Goal: Information Seeking & Learning: Learn about a topic

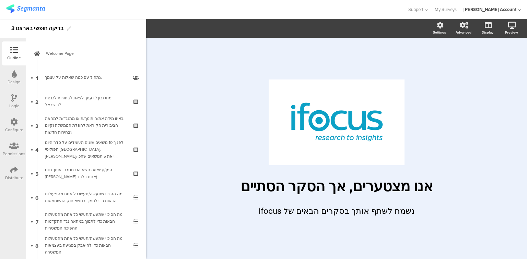
scroll to position [326, 0]
click at [10, 172] on icon at bounding box center [14, 170] width 8 height 8
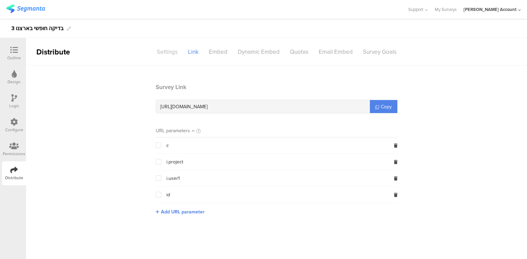
click at [167, 52] on div "Settings" at bounding box center [167, 52] width 31 height 12
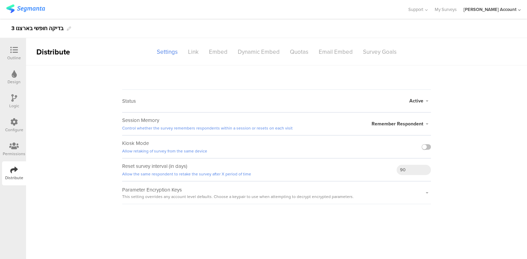
click at [25, 8] on img at bounding box center [25, 8] width 39 height 9
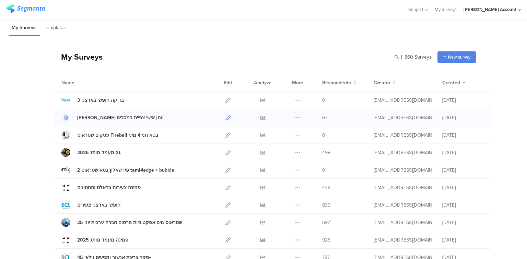
click at [225, 117] on icon at bounding box center [227, 117] width 5 height 5
click at [261, 115] on icon at bounding box center [262, 117] width 5 height 5
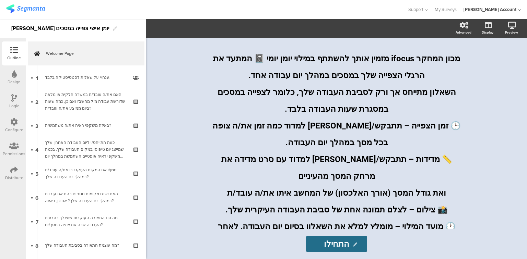
click at [12, 163] on div "Distribute" at bounding box center [14, 174] width 24 height 24
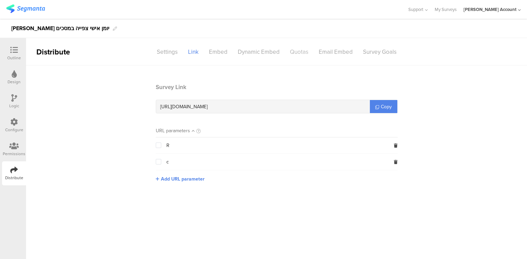
click at [298, 53] on div "Quotas" at bounding box center [299, 52] width 29 height 12
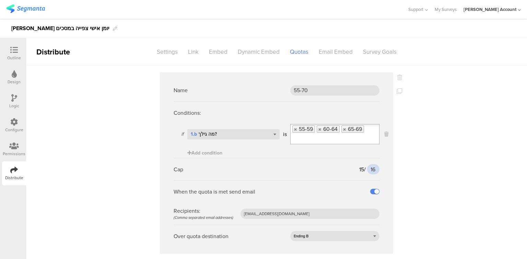
click at [375, 169] on input "16" at bounding box center [373, 169] width 12 height 10
click at [370, 169] on input "16" at bounding box center [373, 169] width 12 height 10
click at [372, 171] on input "16" at bounding box center [373, 169] width 12 height 10
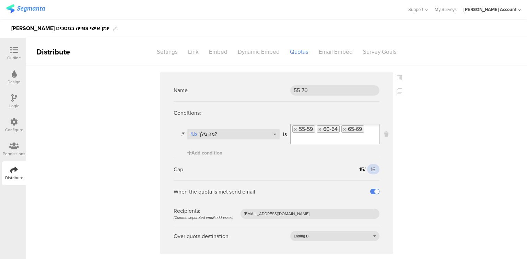
click at [372, 171] on input "16" at bounding box center [373, 169] width 12 height 10
click at [370, 169] on input "16" at bounding box center [373, 169] width 12 height 10
type input "25"
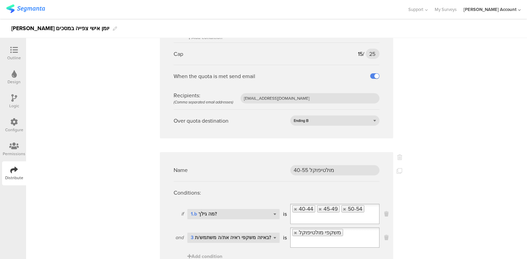
scroll to position [165, 0]
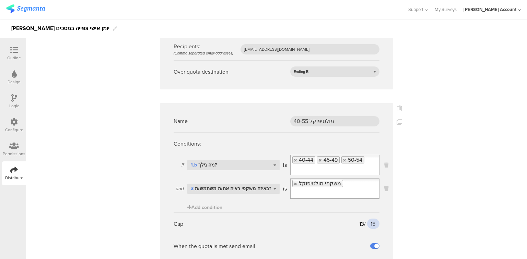
click at [372, 219] on input "15" at bounding box center [373, 224] width 12 height 10
click at [371, 219] on input "15" at bounding box center [373, 224] width 12 height 10
click at [370, 219] on input "18" at bounding box center [373, 224] width 12 height 10
type input "23"
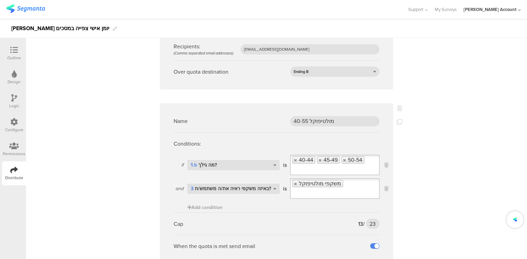
click at [414, 202] on div "Name 55-70 Conditions: if Select question... 1.b מה גילך? is [PHONE_NUMBER] 65-…" at bounding box center [276, 209] width 501 height 616
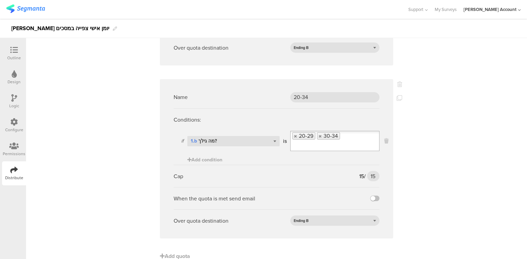
scroll to position [413, 0]
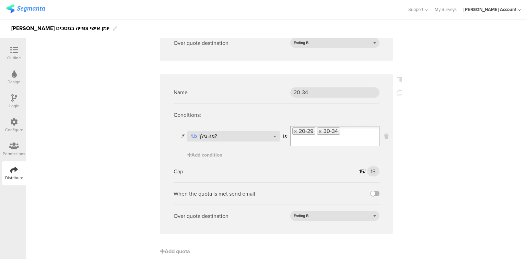
click at [373, 191] on label at bounding box center [374, 193] width 9 height 5
click at [0, 0] on input "checkbox" at bounding box center [0, 0] width 0 height 0
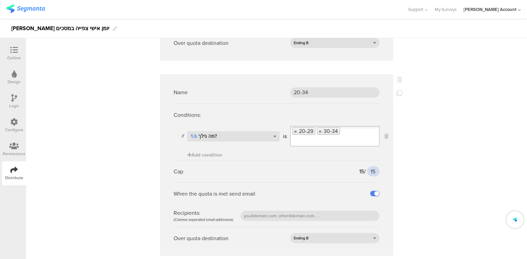
click at [370, 166] on input "15" at bounding box center [373, 171] width 12 height 10
type input "20"
click at [275, 211] on input "text" at bounding box center [309, 216] width 139 height 10
type input "ג"
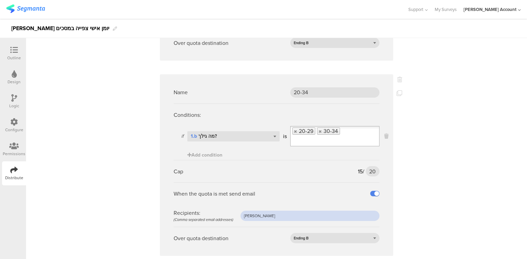
scroll to position [248, 0]
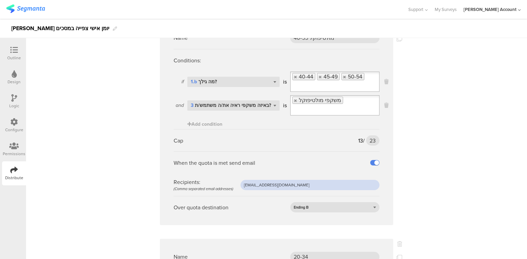
drag, startPoint x: 307, startPoint y: 177, endPoint x: 209, endPoint y: 177, distance: 98.4
click at [209, 177] on div "Recipients: (Comma separated email addresses) [EMAIL_ADDRESS][DOMAIN_NAME]" at bounding box center [277, 185] width 206 height 22
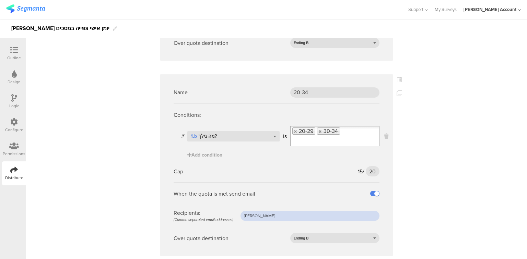
drag, startPoint x: 259, startPoint y: 206, endPoint x: 229, endPoint y: 206, distance: 29.8
click at [229, 206] on div "Recipients: (Comma separated email addresses) [PERSON_NAME]" at bounding box center [277, 216] width 206 height 22
paste input "[EMAIL_ADDRESS][DOMAIN_NAME]"
type input "[EMAIL_ADDRESS][DOMAIN_NAME]"
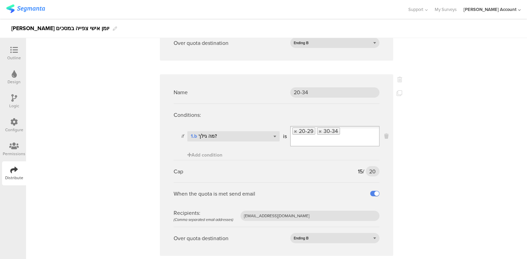
click at [10, 51] on icon at bounding box center [14, 50] width 8 height 8
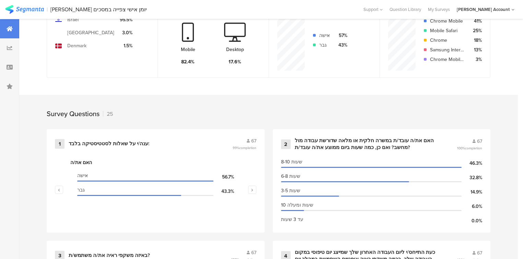
scroll to position [274, 0]
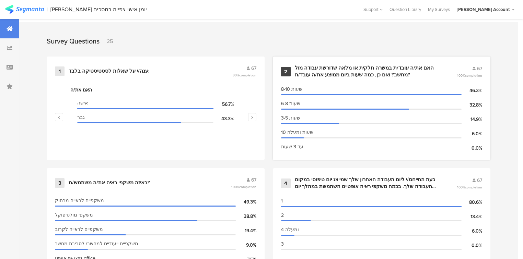
click at [333, 71] on div "האם את/ה עובד/ת במשרה חלקית או מלאה שדורשת עבודה מול מחשב? ואם כן, כמה שעות ביו…" at bounding box center [368, 71] width 146 height 13
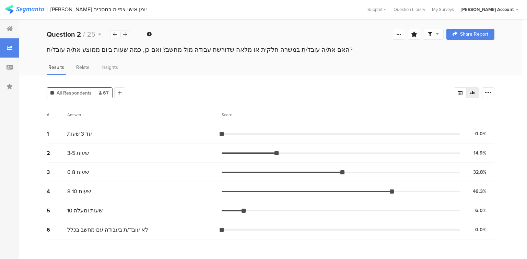
click at [127, 34] on div at bounding box center [124, 34] width 9 height 8
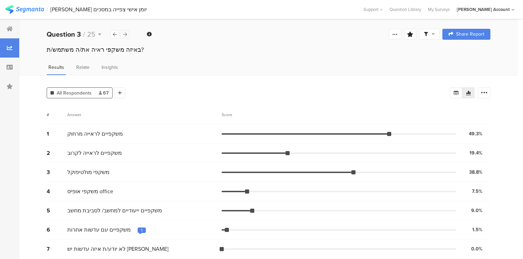
click at [127, 34] on div at bounding box center [124, 34] width 9 height 8
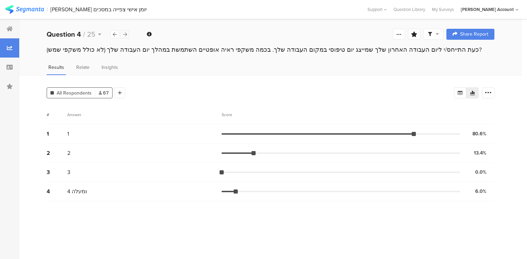
click at [127, 34] on div at bounding box center [124, 34] width 9 height 8
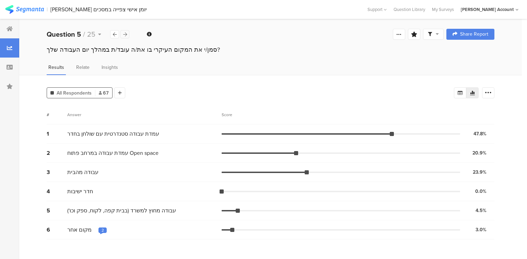
click at [127, 34] on div at bounding box center [124, 34] width 9 height 8
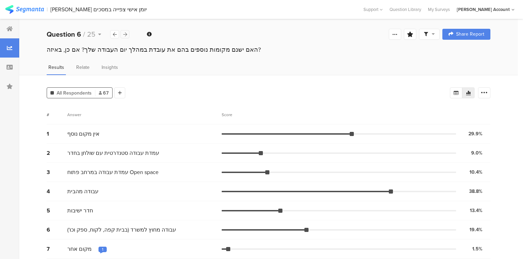
click at [127, 34] on div at bounding box center [124, 34] width 9 height 8
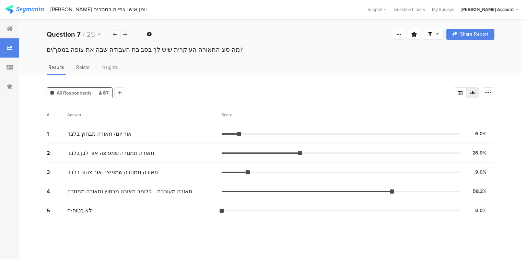
click at [127, 34] on div at bounding box center [124, 34] width 9 height 8
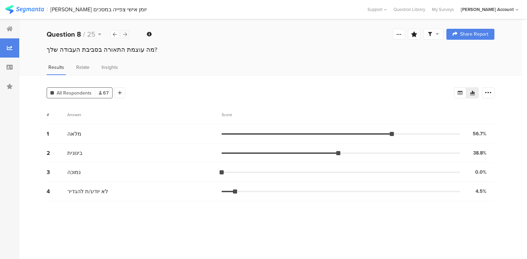
click at [127, 34] on div at bounding box center [124, 34] width 9 height 8
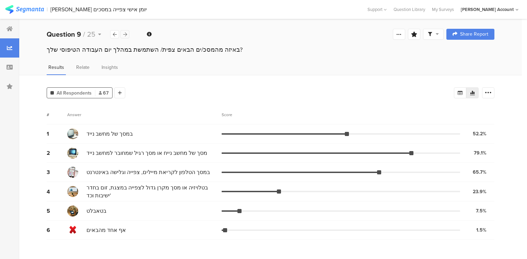
click at [126, 34] on icon at bounding box center [125, 34] width 4 height 4
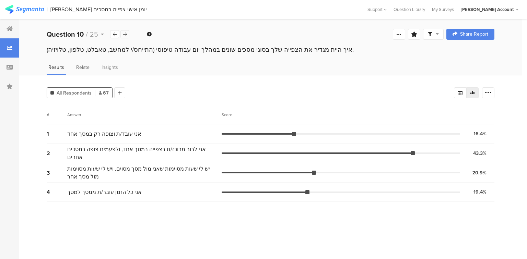
click at [126, 34] on icon at bounding box center [125, 34] width 4 height 4
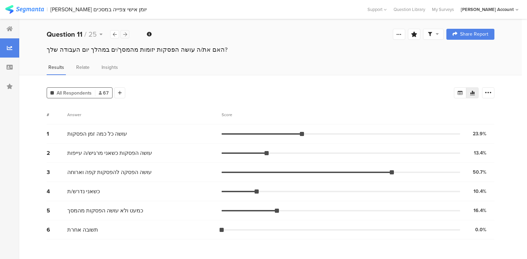
click at [126, 34] on icon at bounding box center [125, 34] width 4 height 4
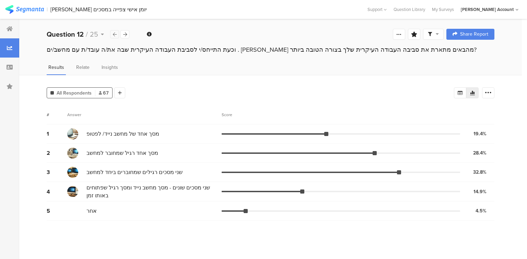
click at [112, 33] on div at bounding box center [114, 34] width 9 height 8
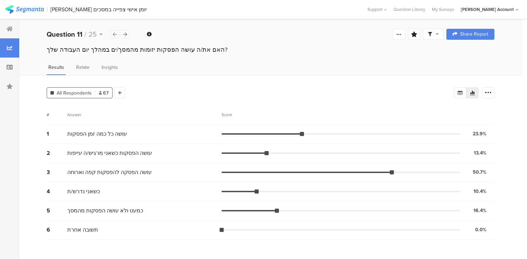
click at [112, 33] on div at bounding box center [114, 34] width 9 height 8
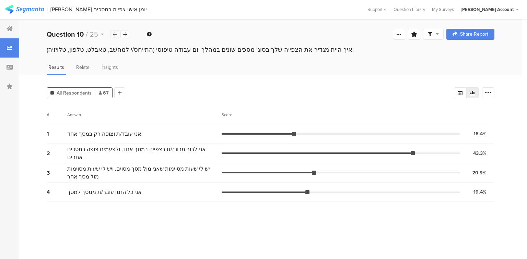
click at [112, 33] on div at bounding box center [114, 34] width 9 height 8
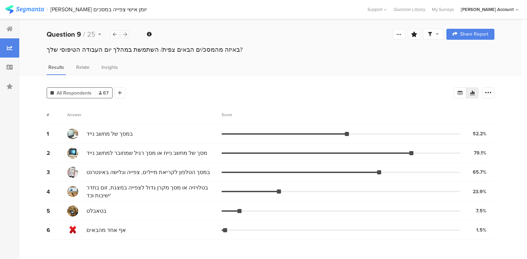
click at [125, 33] on icon at bounding box center [125, 34] width 4 height 4
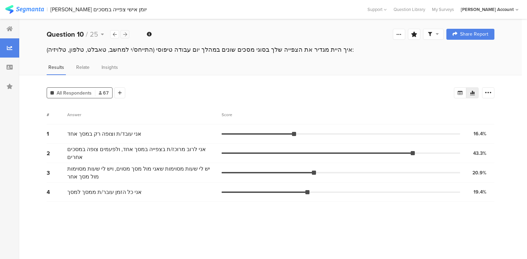
click at [125, 33] on icon at bounding box center [125, 34] width 4 height 4
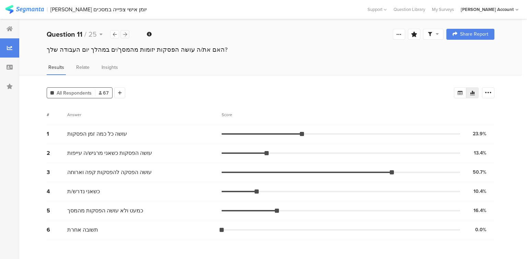
click at [125, 33] on icon at bounding box center [125, 34] width 4 height 4
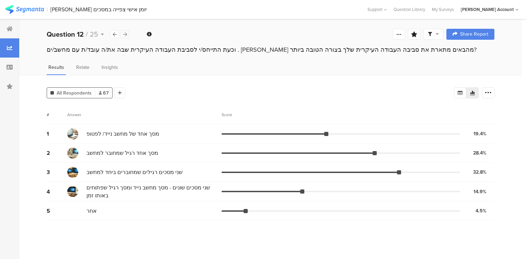
click at [125, 33] on icon at bounding box center [125, 34] width 4 height 4
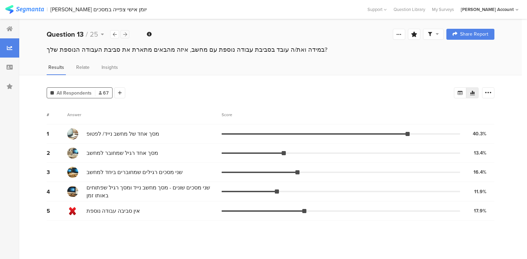
click at [125, 33] on icon at bounding box center [125, 34] width 4 height 4
